Goal: Task Accomplishment & Management: Use online tool/utility

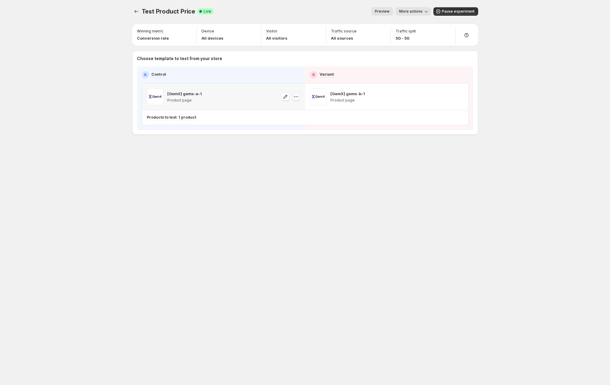
click at [294, 96] on icon "button" at bounding box center [296, 97] width 6 height 6
click at [277, 173] on div "Test Product Price. This page is ready Test Product Price Success Complete Live…" at bounding box center [305, 192] width 360 height 385
click at [187, 119] on p "Products to test: 1 product" at bounding box center [171, 117] width 49 height 5
click at [254, 173] on div "Test Product Price. This page is ready Test Product Price Success Complete Live…" at bounding box center [305, 192] width 360 height 385
click at [190, 120] on div "Products to test: 1 product" at bounding box center [171, 117] width 49 height 5
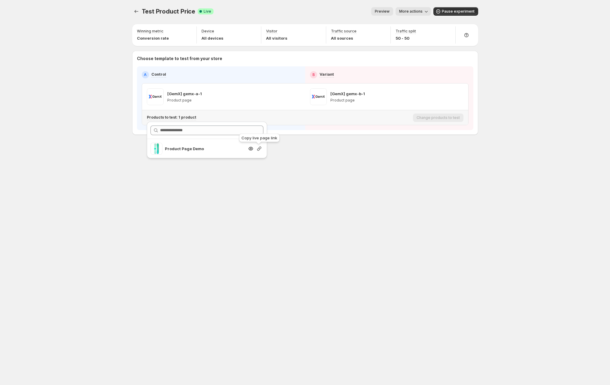
click at [258, 149] on icon "button" at bounding box center [259, 149] width 4 height 4
click at [177, 182] on div "Test Product Price. This page is ready Test Product Price Success Complete Live…" at bounding box center [305, 192] width 360 height 385
click at [193, 228] on div "Test Product Price. This page is ready Test Product Price Success Complete Live…" at bounding box center [305, 192] width 360 height 385
click at [86, 151] on div "Test Product Price. This page is ready Test Product Price Success Complete Live…" at bounding box center [305, 192] width 610 height 385
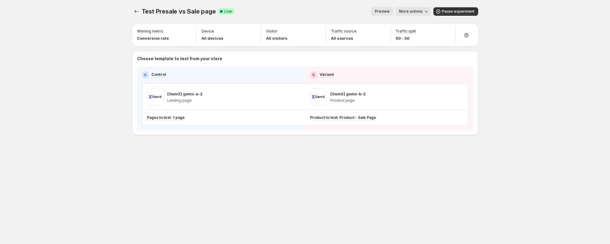
click at [413, 11] on span "More actions" at bounding box center [410, 11] width 23 height 5
click at [419, 24] on span "View analytic" at bounding box center [421, 24] width 25 height 5
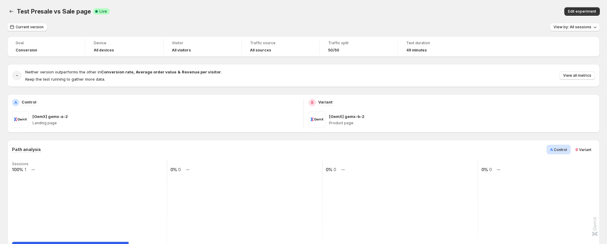
click at [504, 30] on div "Current version View by: All sessions" at bounding box center [303, 27] width 592 height 9
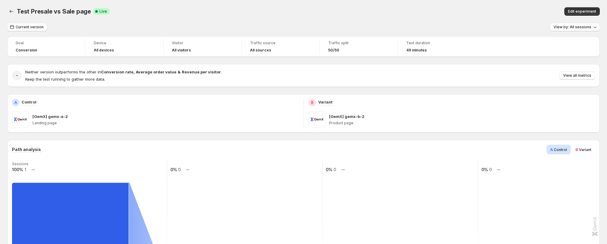
click at [301, 16] on div "Test Presale vs Sale page. This page is ready Test Presale vs Sale page Success…" at bounding box center [303, 11] width 592 height 23
click at [26, 27] on span "Current version" at bounding box center [30, 27] width 28 height 5
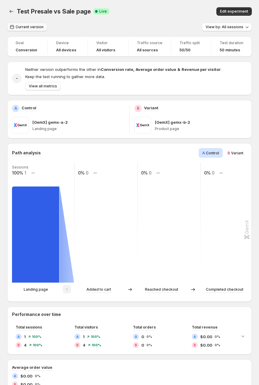
click at [33, 26] on span "Current version" at bounding box center [30, 27] width 28 height 5
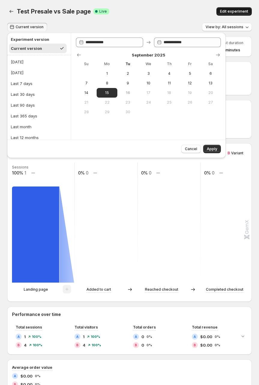
click at [236, 11] on span "Edit experiment" at bounding box center [234, 11] width 28 height 5
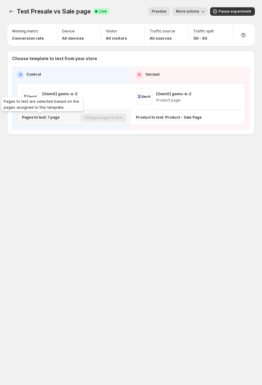
click at [38, 119] on p "Pages to test: 1 page" at bounding box center [41, 117] width 38 height 5
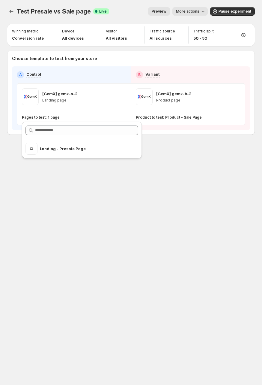
click at [176, 11] on button "More actions" at bounding box center [190, 11] width 35 height 8
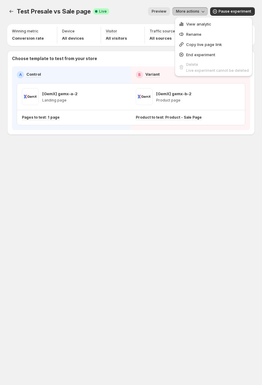
click at [194, 24] on span "View analytic" at bounding box center [199, 24] width 25 height 5
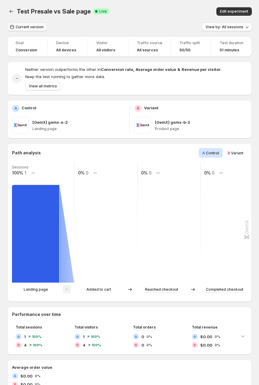
click at [32, 25] on span "Current version" at bounding box center [30, 27] width 28 height 5
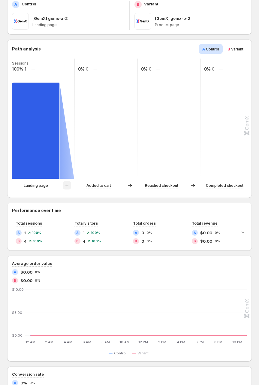
scroll to position [96, 0]
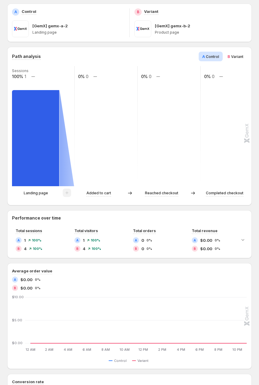
click at [37, 193] on p "Landing page" at bounding box center [36, 193] width 24 height 6
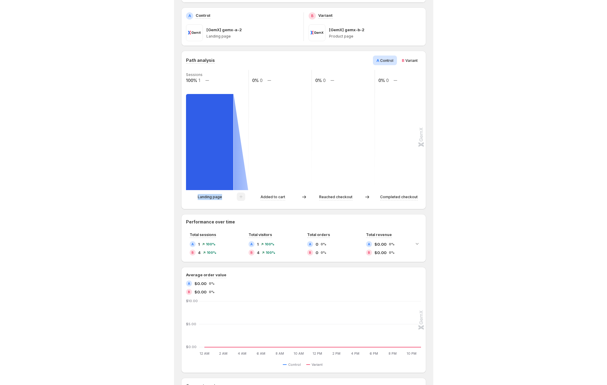
scroll to position [89, 0]
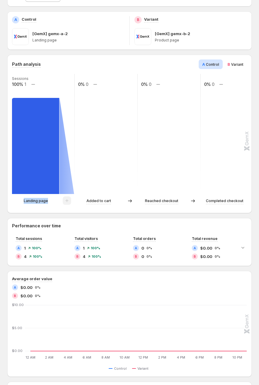
click at [36, 203] on p "Landing page" at bounding box center [36, 201] width 24 height 6
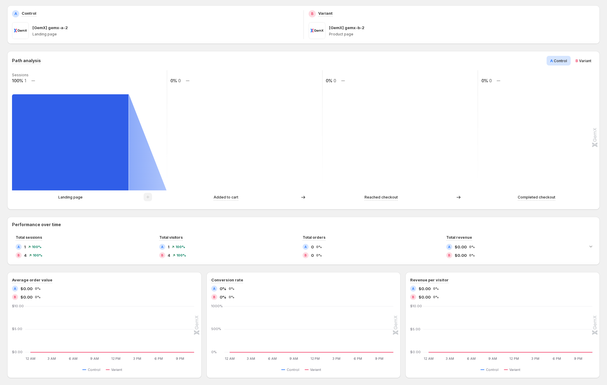
click at [262, 70] on div "Path analysis A Control B Variant Sessions 100% 1 0% 0 0% 0 0% 0 Landing page A…" at bounding box center [303, 130] width 583 height 149
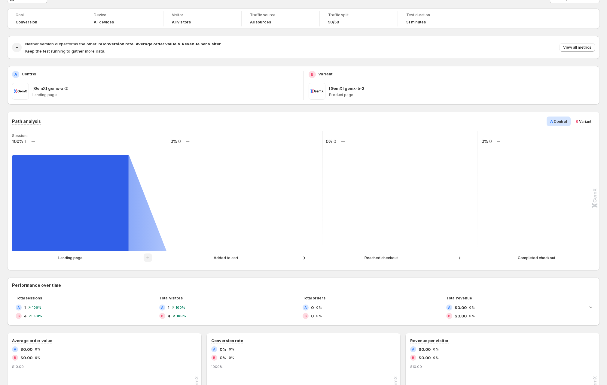
scroll to position [0, 0]
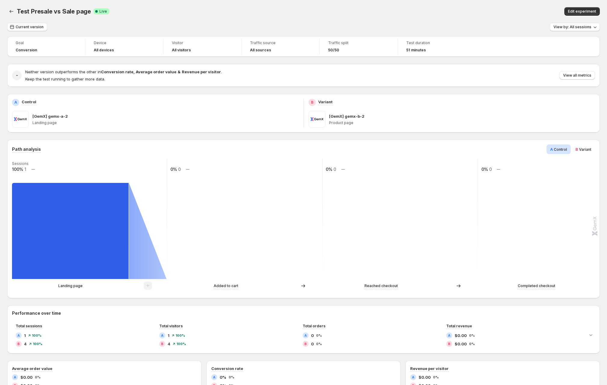
click at [262, 14] on div "Test Presale vs Sale page Success Complete Live" at bounding box center [175, 11] width 316 height 8
click at [76, 288] on p "Landing page" at bounding box center [70, 286] width 24 height 6
click at [26, 28] on span "Current version" at bounding box center [30, 27] width 28 height 5
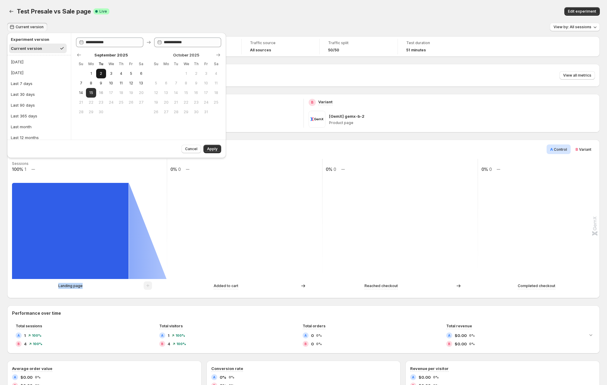
click at [97, 73] on button "2" at bounding box center [101, 74] width 10 height 10
type input "**********"
click at [139, 82] on span "13" at bounding box center [140, 83] width 5 height 5
type input "**********"
click at [209, 147] on span "Apply" at bounding box center [212, 149] width 11 height 5
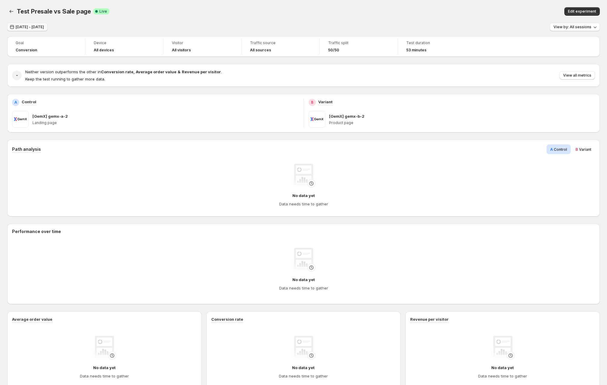
drag, startPoint x: 22, startPoint y: 21, endPoint x: 20, endPoint y: 24, distance: 3.6
click at [22, 21] on div "Test Presale vs Sale page. This page is ready Test Presale vs Sale page Success…" at bounding box center [303, 11] width 592 height 23
click at [22, 25] on span "Sep 02, 2025 - Sep 13, 2025" at bounding box center [30, 27] width 28 height 5
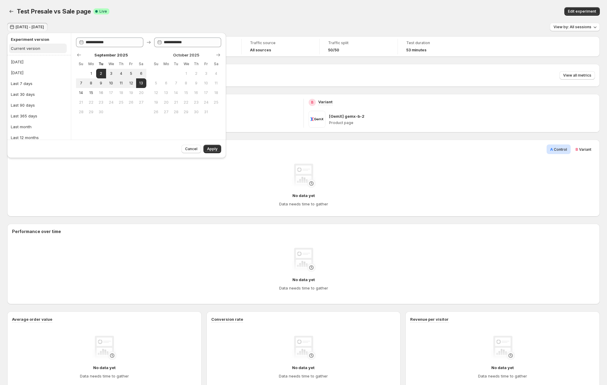
click at [25, 47] on div "Current version" at bounding box center [25, 48] width 29 height 6
type input "**********"
click at [91, 69] on button "1" at bounding box center [91, 74] width 10 height 10
type input "**********"
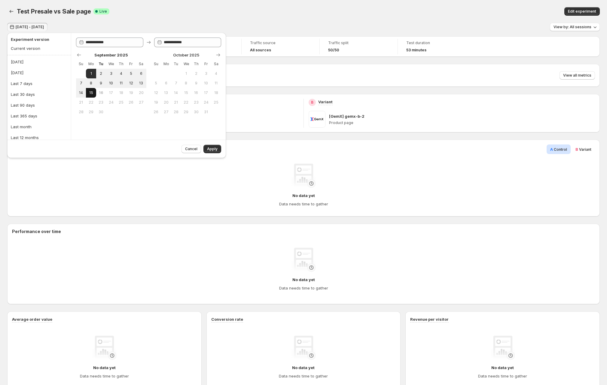
click at [92, 89] on button "15" at bounding box center [91, 93] width 10 height 10
type input "**********"
click at [217, 149] on span "Apply" at bounding box center [212, 149] width 11 height 5
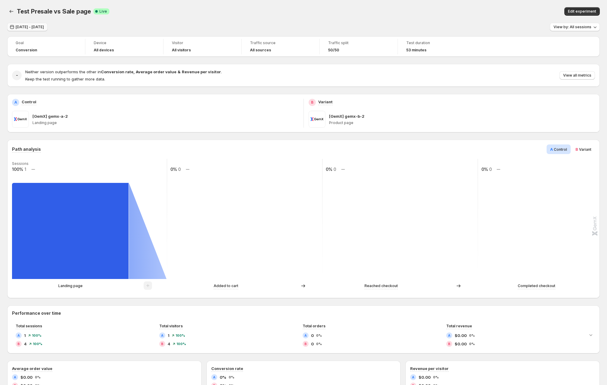
click at [40, 25] on span "Sep 01, 2025 - Sep 15, 2025" at bounding box center [30, 27] width 28 height 5
click at [262, 25] on div "Sep 01, 2025 - Sep 15, 2025 View by: All sessions" at bounding box center [303, 27] width 592 height 9
click at [262, 44] on div "Test duration 53 minutes" at bounding box center [436, 47] width 71 height 16
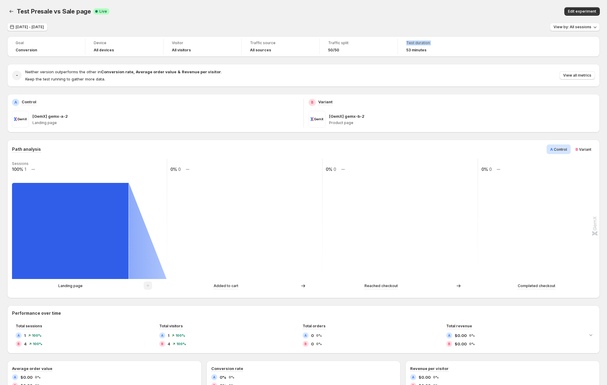
click at [262, 52] on span "53 minutes" at bounding box center [416, 50] width 20 height 5
click at [247, 27] on div "Sep 01, 2025 - Sep 15, 2025 View by: All sessions" at bounding box center [303, 27] width 592 height 9
click at [171, 43] on div "Visitor All visitors" at bounding box center [202, 47] width 71 height 16
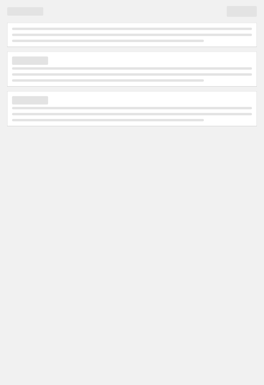
click at [184, 176] on body "Home Experiments Analytics Preferences" at bounding box center [132, 192] width 264 height 385
drag, startPoint x: 186, startPoint y: 175, endPoint x: 193, endPoint y: 171, distance: 8.5
click at [186, 175] on body "Home Experiments Analytics Preferences" at bounding box center [132, 192] width 264 height 385
click at [204, 150] on body "Home Experiments Analytics Preferences" at bounding box center [132, 192] width 264 height 385
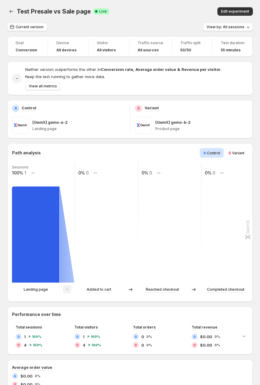
click at [188, 50] on span "50/50" at bounding box center [185, 50] width 11 height 5
click at [188, 49] on span "50/50" at bounding box center [185, 50] width 11 height 5
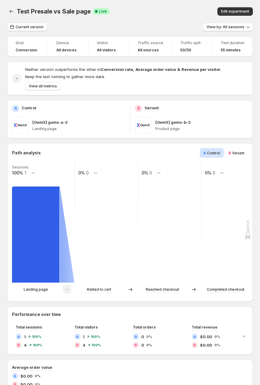
click at [188, 49] on span "50/50" at bounding box center [185, 50] width 11 height 5
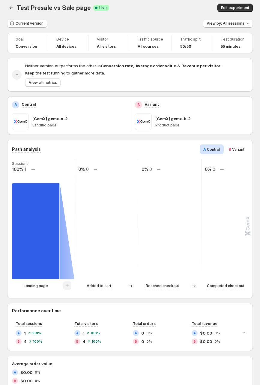
scroll to position [8, 0]
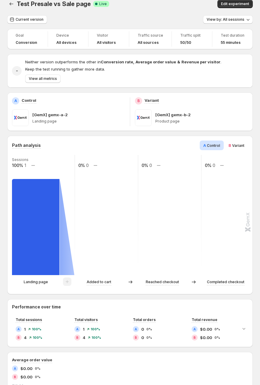
click at [39, 279] on p "Landing page" at bounding box center [36, 282] width 24 height 6
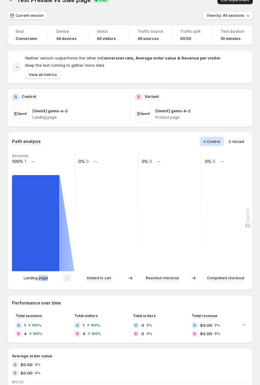
click at [241, 2] on span "Edit experiment" at bounding box center [235, 0] width 28 height 5
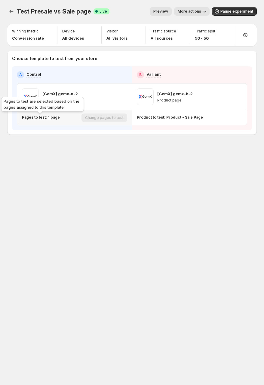
click at [41, 117] on p "Pages to test: 1 page" at bounding box center [41, 117] width 38 height 5
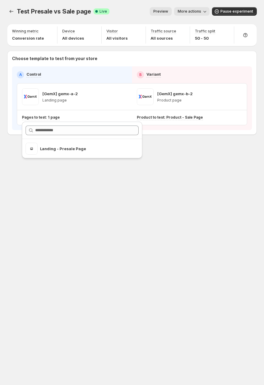
click at [67, 188] on div "Test Presale vs Sale page. This page is ready Test Presale vs Sale page Success…" at bounding box center [132, 192] width 264 height 385
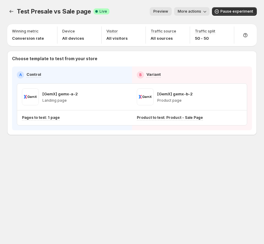
click at [69, 163] on div "Test Presale vs Sale page. This page is ready Test Presale vs Sale page Success…" at bounding box center [132, 83] width 264 height 167
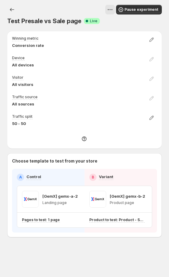
click at [157, 207] on div "Choose template to test from your store A Control B Variant [GemX] gemx-a-2 Lan…" at bounding box center [84, 195] width 154 height 84
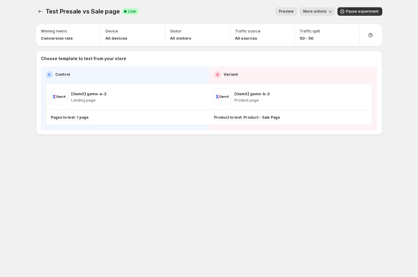
click at [105, 170] on div "Test Presale vs Sale page. This page is ready Test Presale vs Sale page Success…" at bounding box center [209, 138] width 360 height 277
